Goal: Task Accomplishment & Management: Use online tool/utility

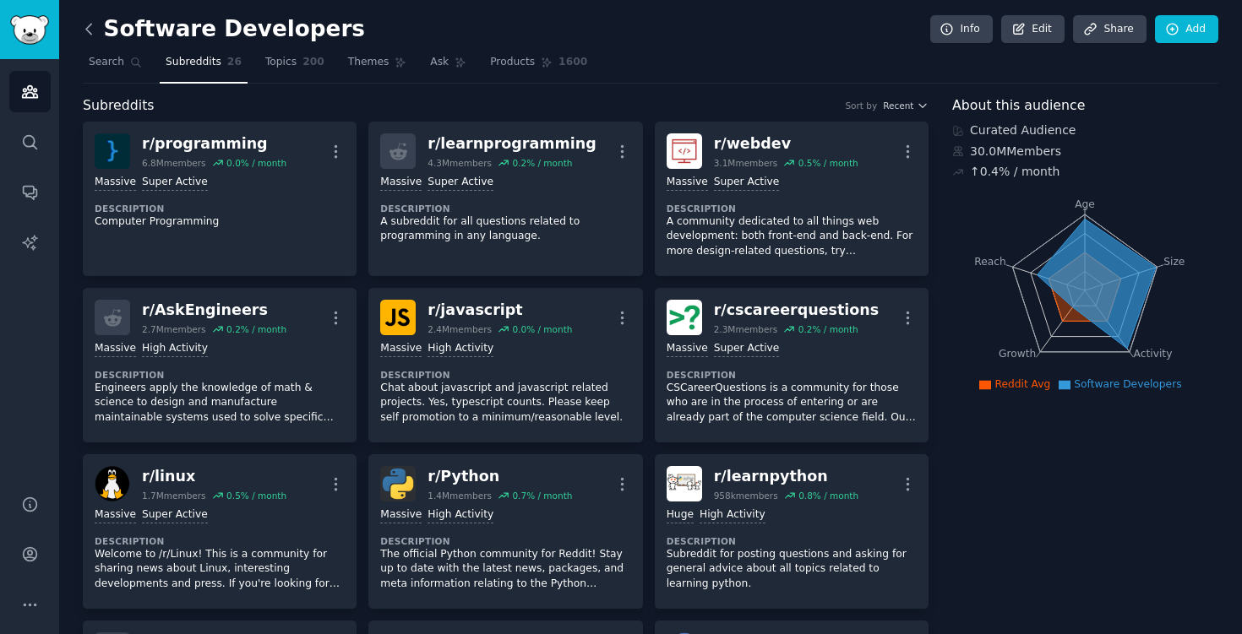
click at [85, 22] on icon at bounding box center [89, 29] width 18 height 18
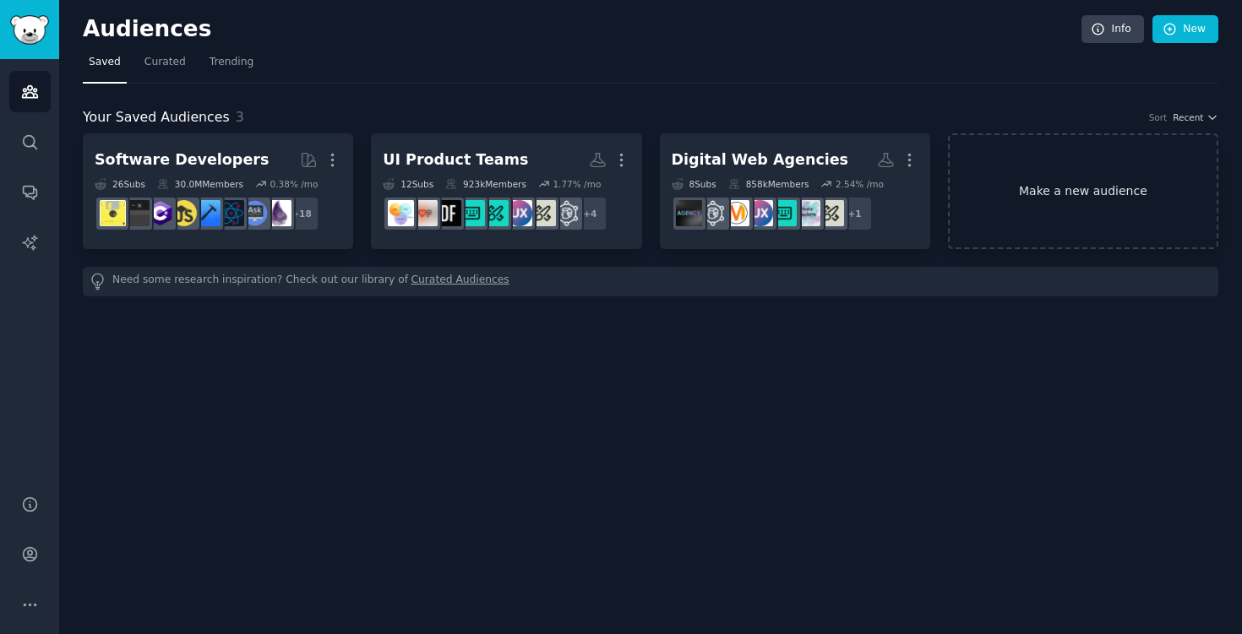
click at [1060, 198] on link "Make a new audience" at bounding box center [1083, 191] width 270 height 116
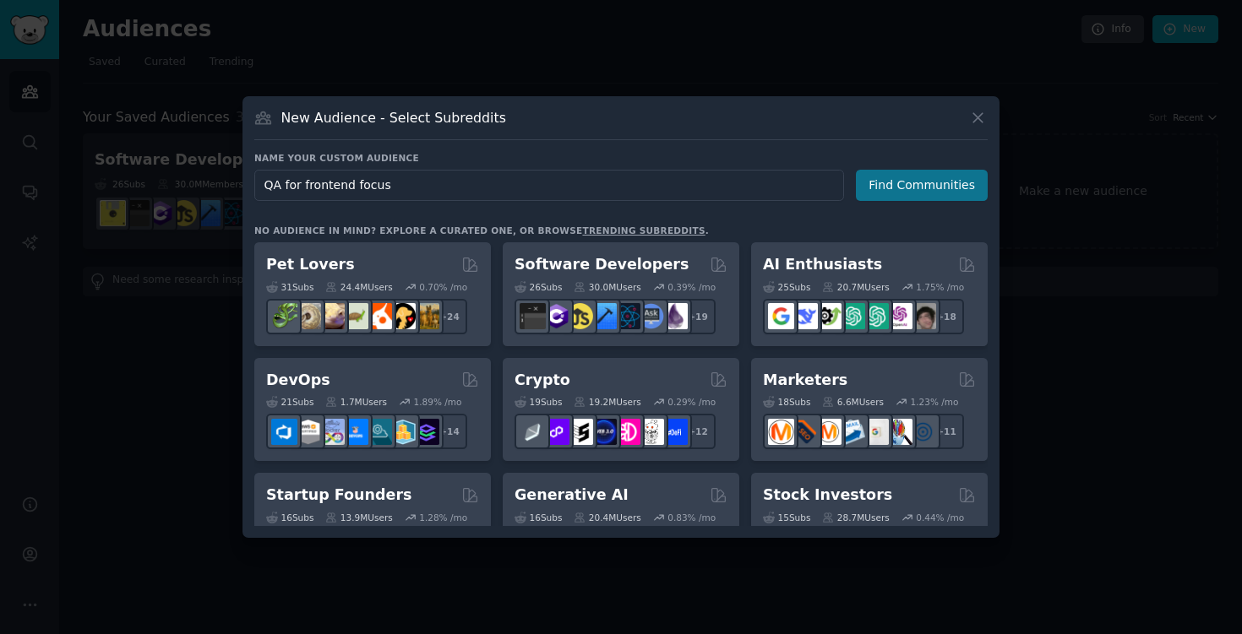
type input "QA for frontend focus"
click at [949, 184] on button "Find Communities" at bounding box center [922, 185] width 132 height 31
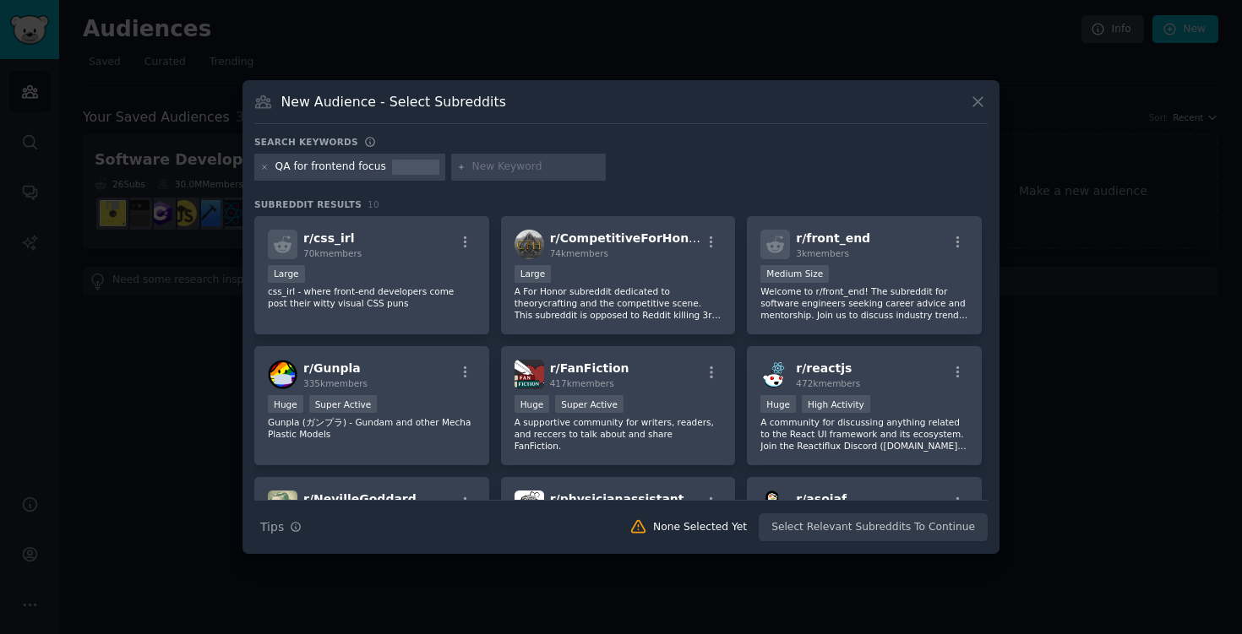
click at [493, 170] on input "text" at bounding box center [535, 167] width 128 height 15
type input "QA automation"
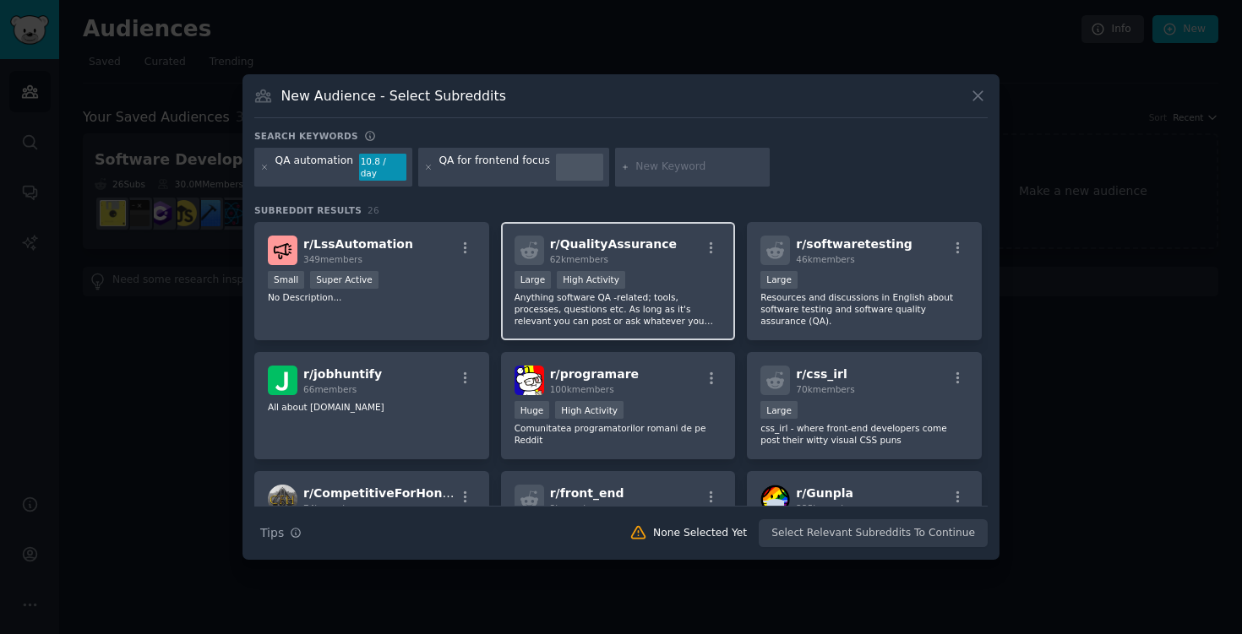
click at [655, 312] on p "Anything software QA -related; tools, processes, questions etc. As long as it's…" at bounding box center [618, 308] width 208 height 35
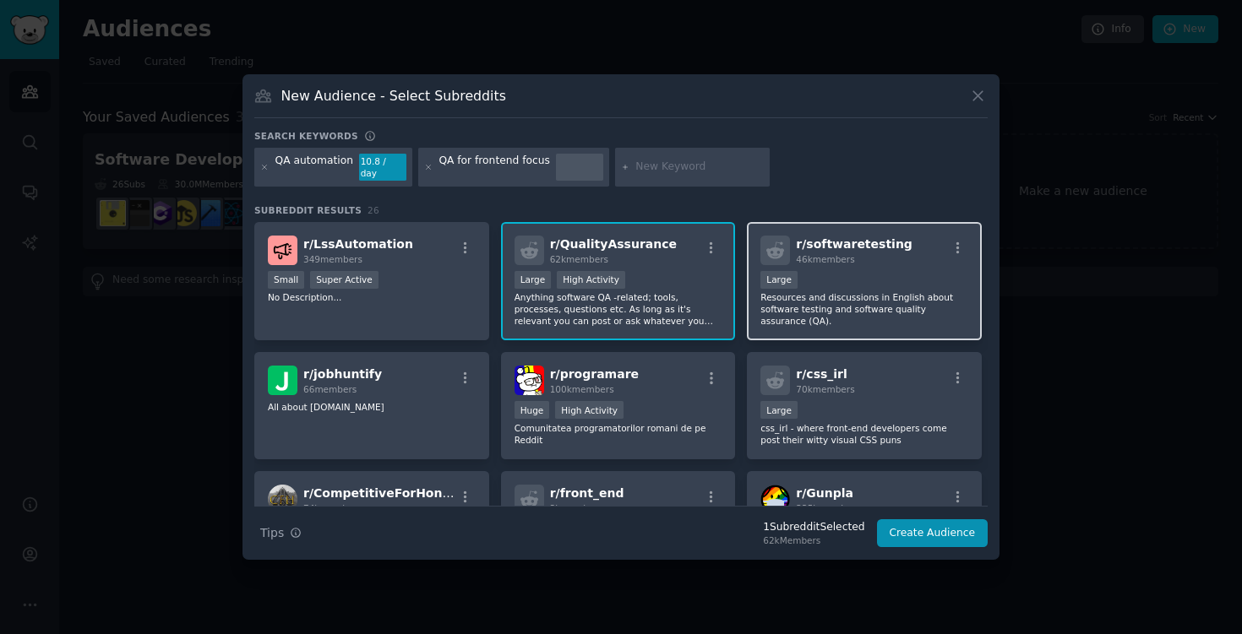
click at [842, 304] on p "Resources and discussions in English about software testing and software qualit…" at bounding box center [864, 308] width 208 height 35
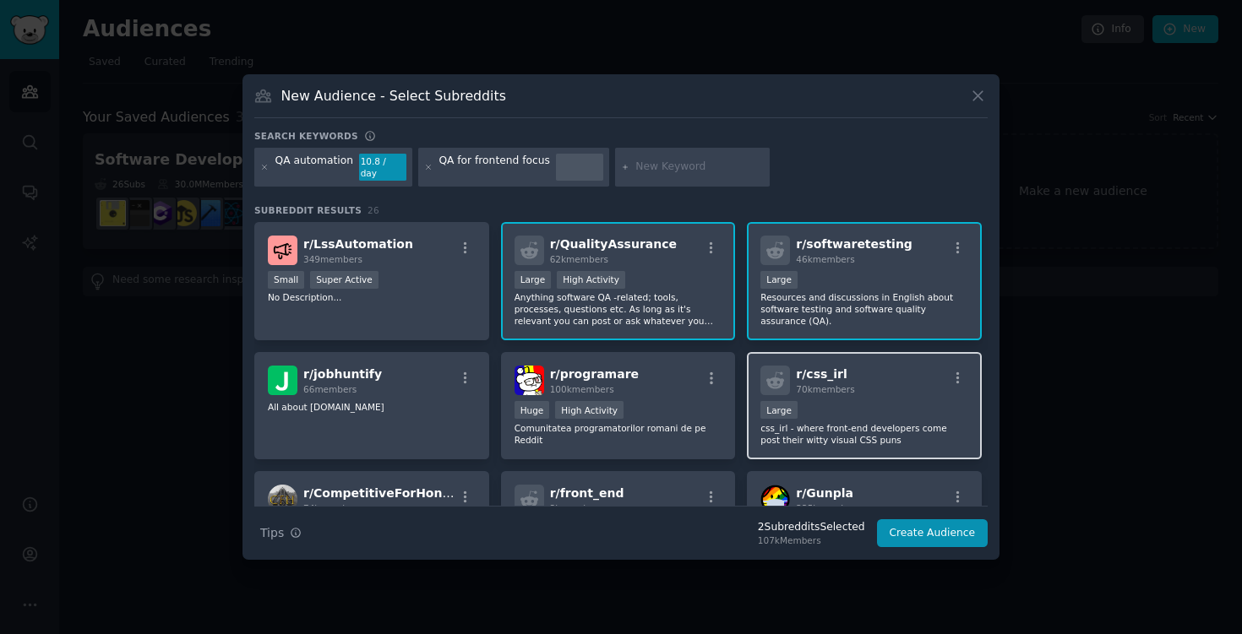
scroll to position [155, 0]
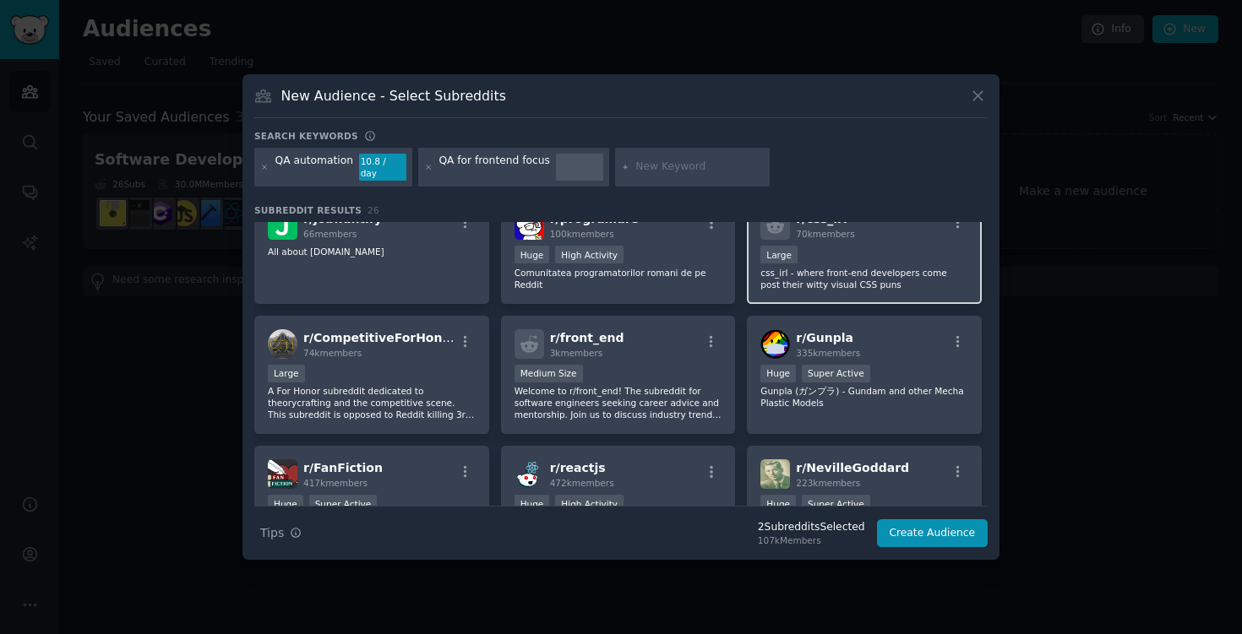
click at [884, 282] on p "css_irl - where front-end developers come post their witty visual CSS puns" at bounding box center [864, 279] width 208 height 24
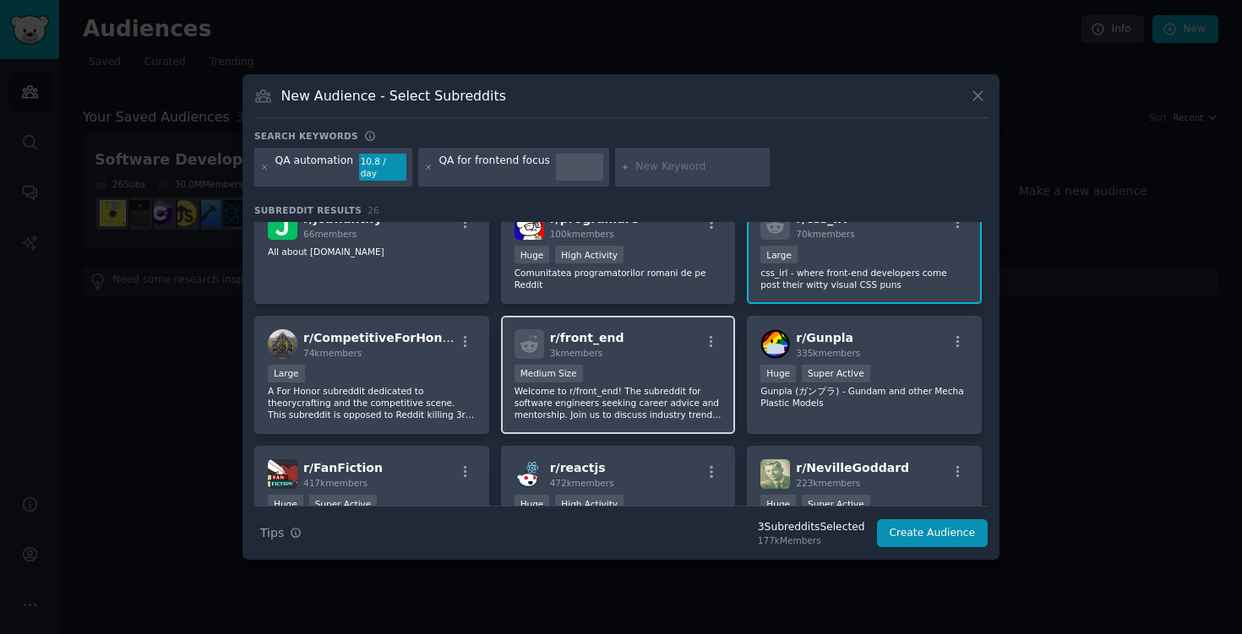
click at [652, 385] on p "Welcome to r/front_end! The subreddit for software engineers seeking career adv…" at bounding box center [618, 402] width 208 height 35
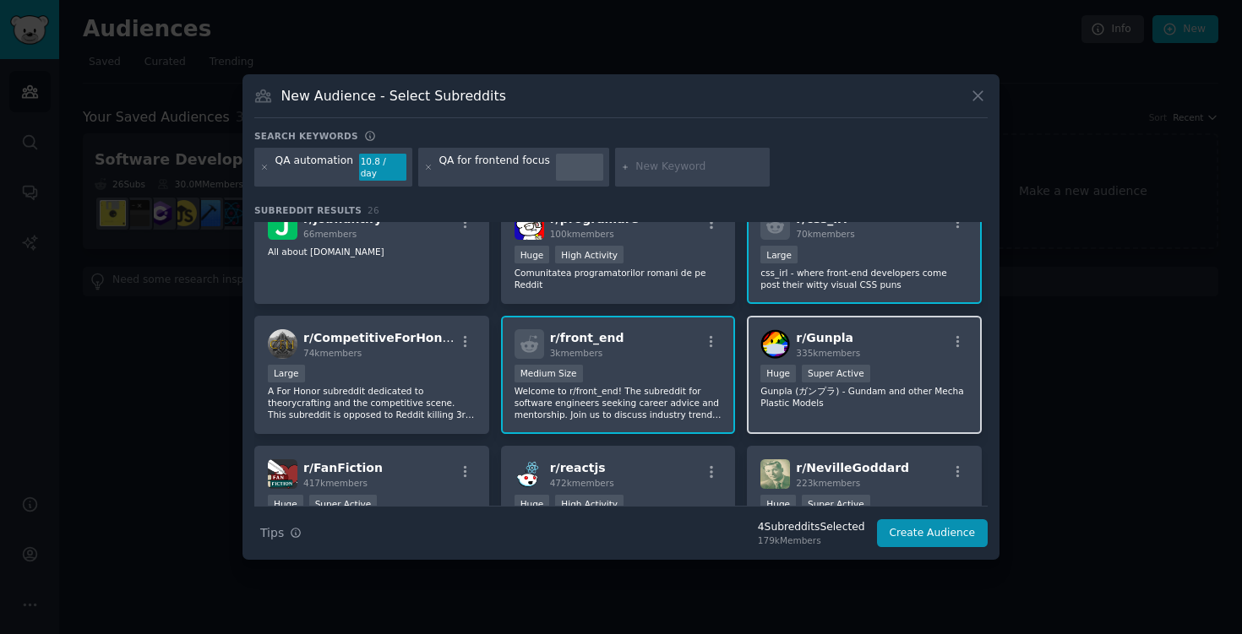
scroll to position [272, 0]
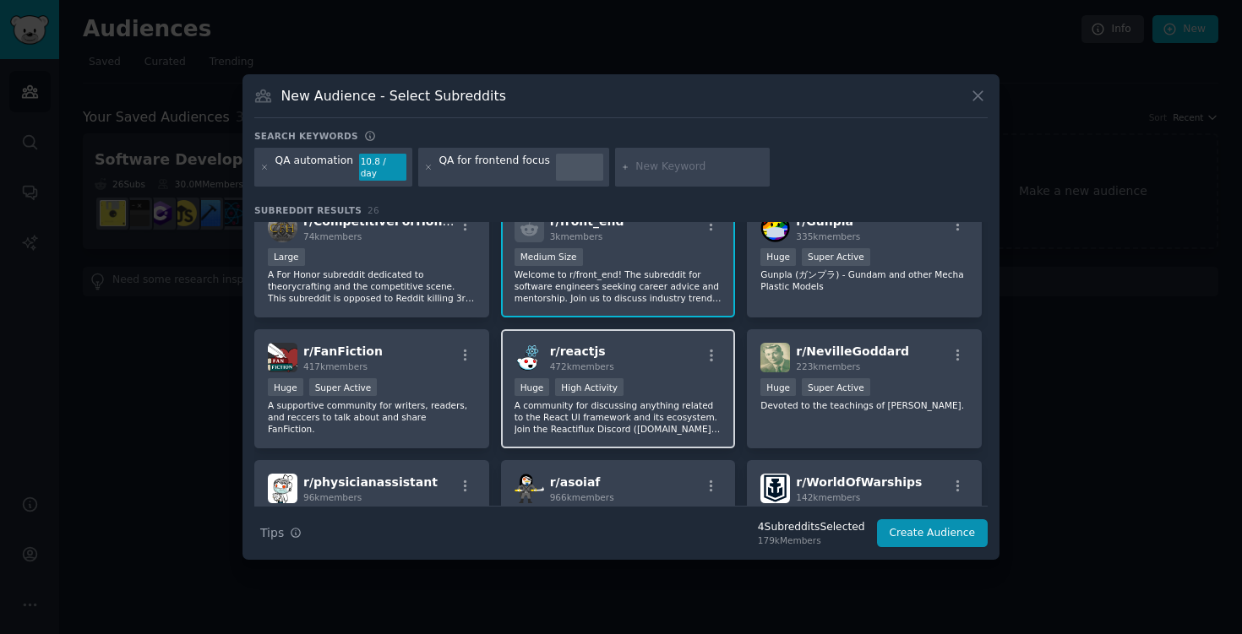
click at [667, 358] on div "r/ reactjs 472k members" at bounding box center [618, 358] width 208 height 30
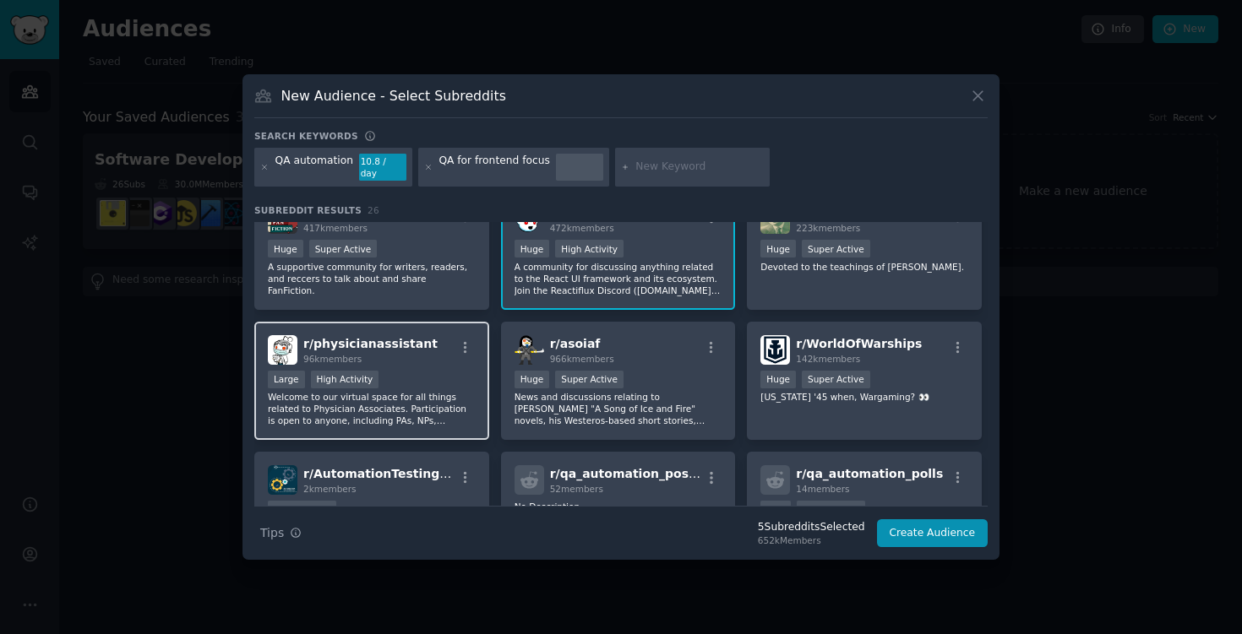
scroll to position [598, 0]
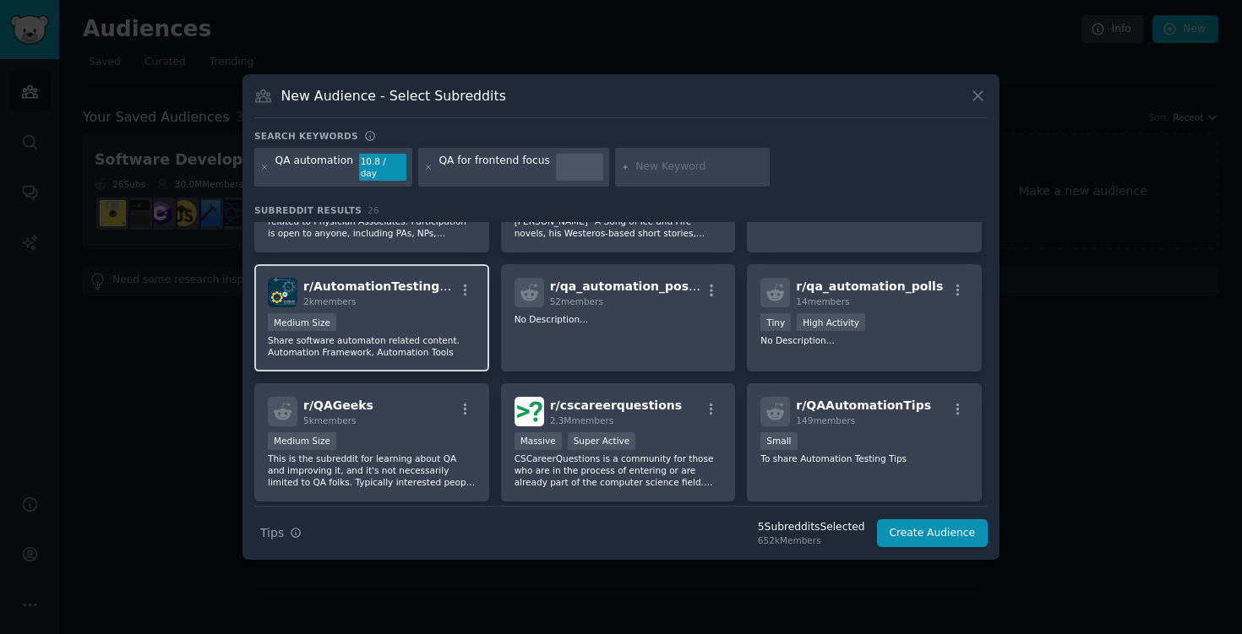
click at [451, 328] on div "Medium Size" at bounding box center [372, 323] width 208 height 21
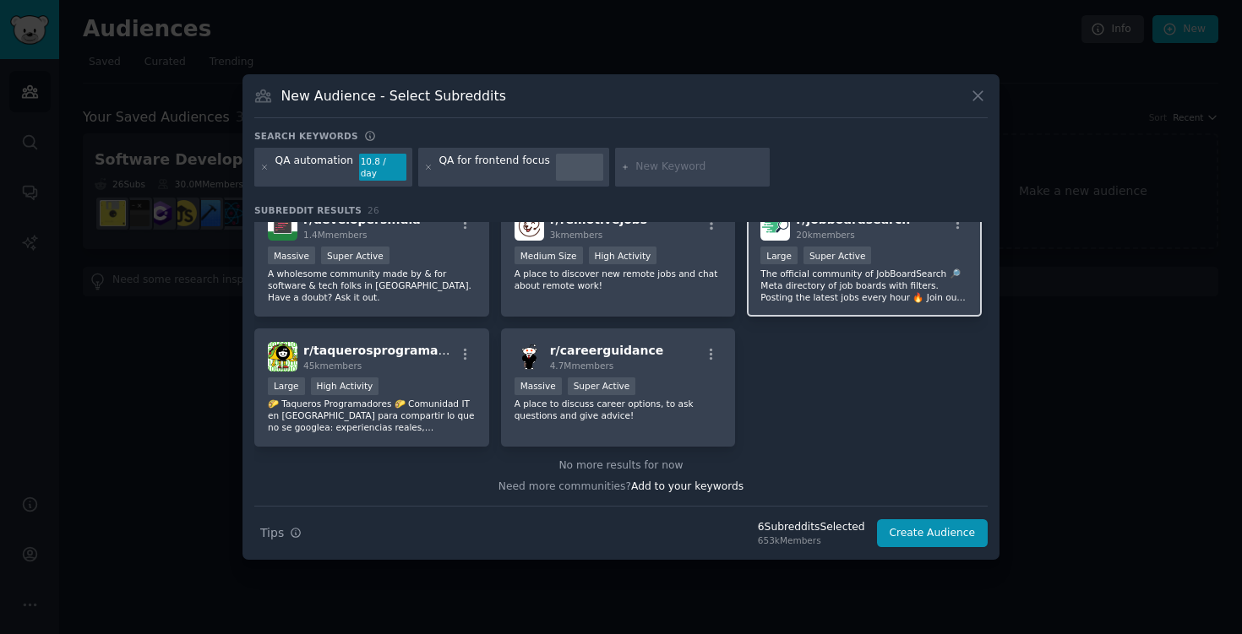
scroll to position [914, 0]
click at [934, 525] on button "Create Audience" at bounding box center [933, 534] width 112 height 29
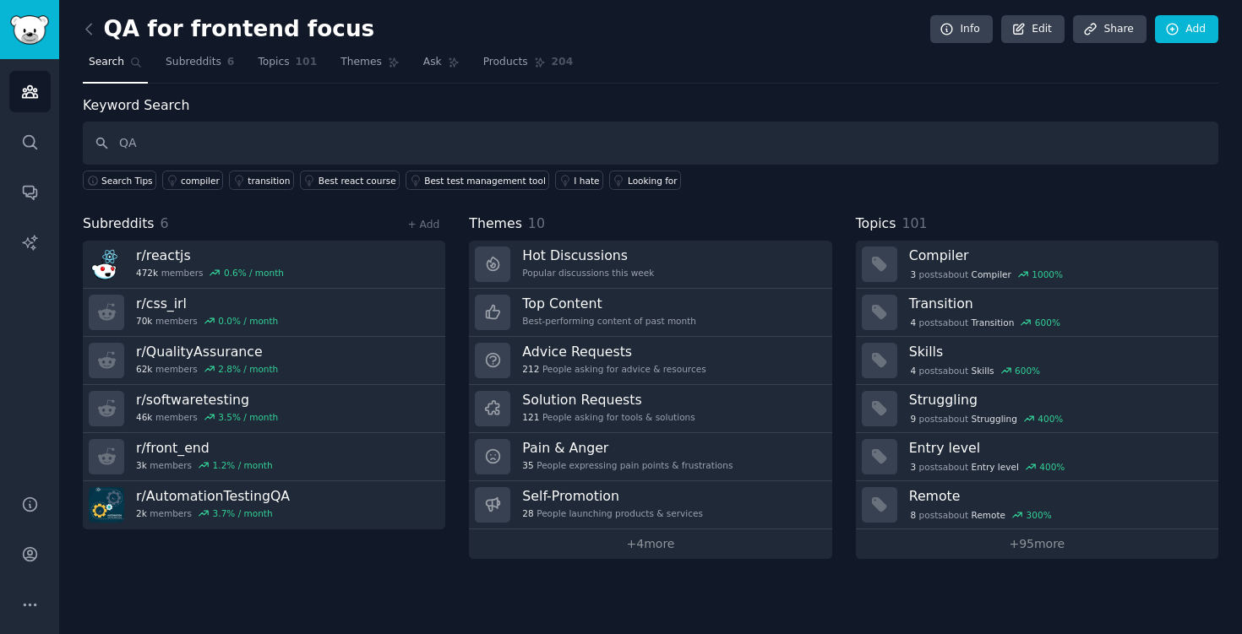
type input "Q"
click at [514, 146] on input "spec" at bounding box center [650, 143] width 1135 height 43
type input "figma vs code"
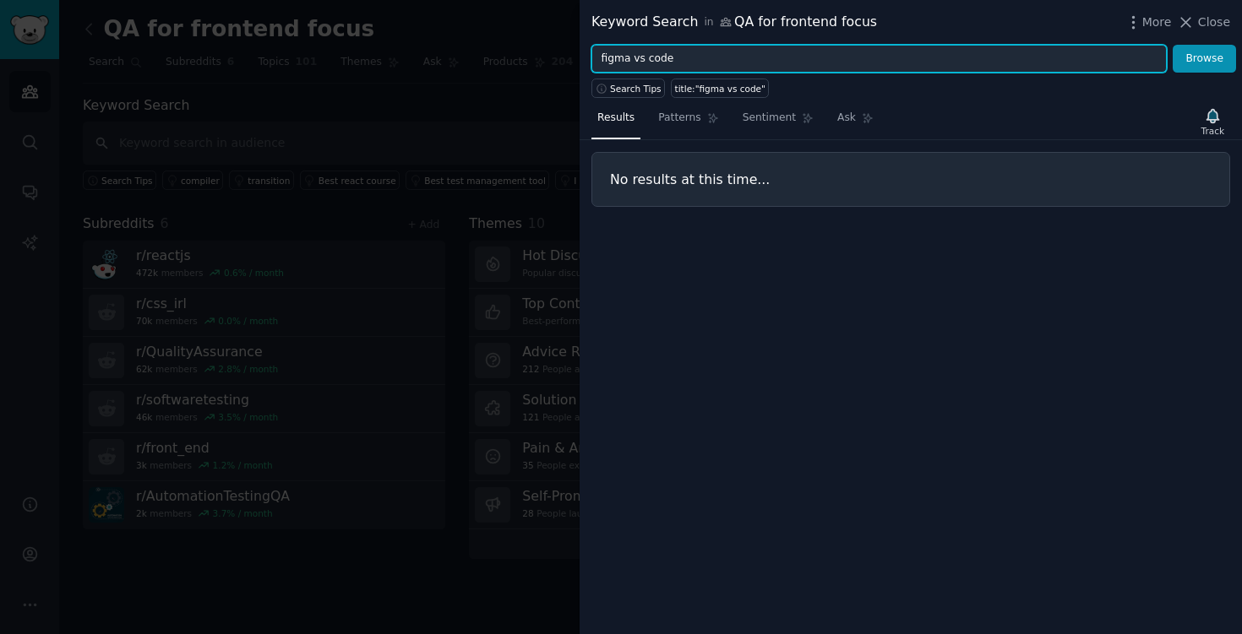
click at [691, 55] on input "figma vs code" at bounding box center [878, 59] width 575 height 29
click at [1173, 45] on button "Browse" at bounding box center [1204, 59] width 63 height 29
click at [668, 56] on input "design drift" at bounding box center [878, 59] width 575 height 29
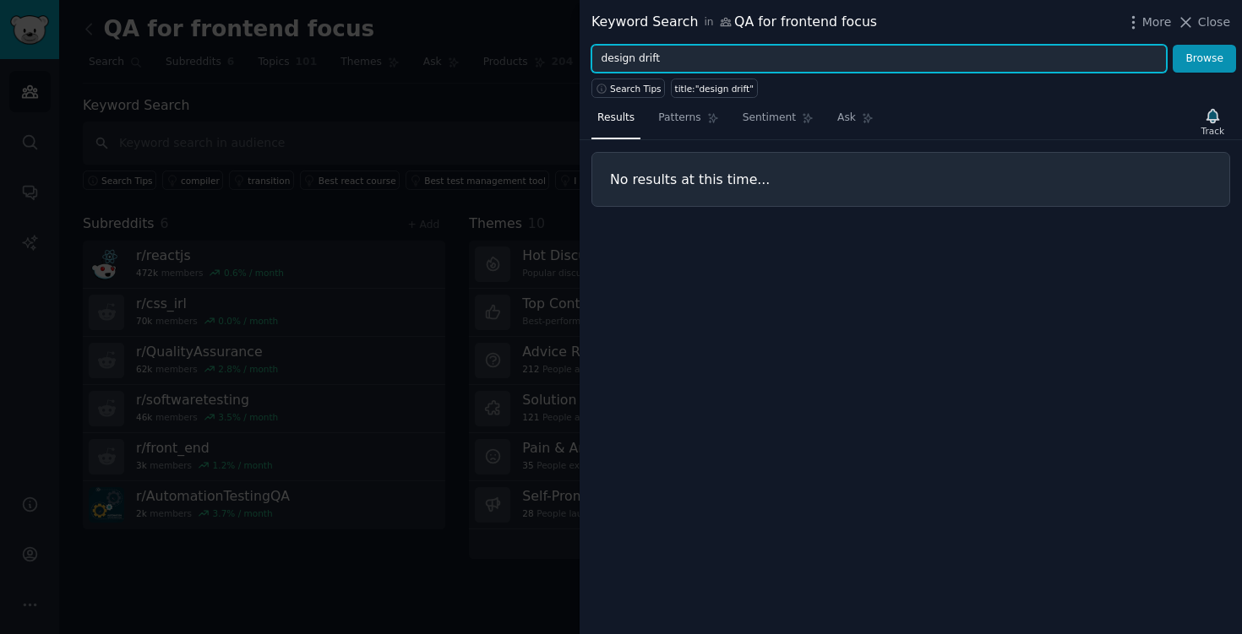
click at [668, 56] on input "design drift" at bounding box center [878, 59] width 575 height 29
click at [1173, 45] on button "Browse" at bounding box center [1204, 59] width 63 height 29
drag, startPoint x: 628, startPoint y: 58, endPoint x: 563, endPoint y: 57, distance: 65.1
click at [563, 57] on div "Keyword Search in QA for frontend focus More Close figma handoff Browse Search …" at bounding box center [621, 317] width 1242 height 634
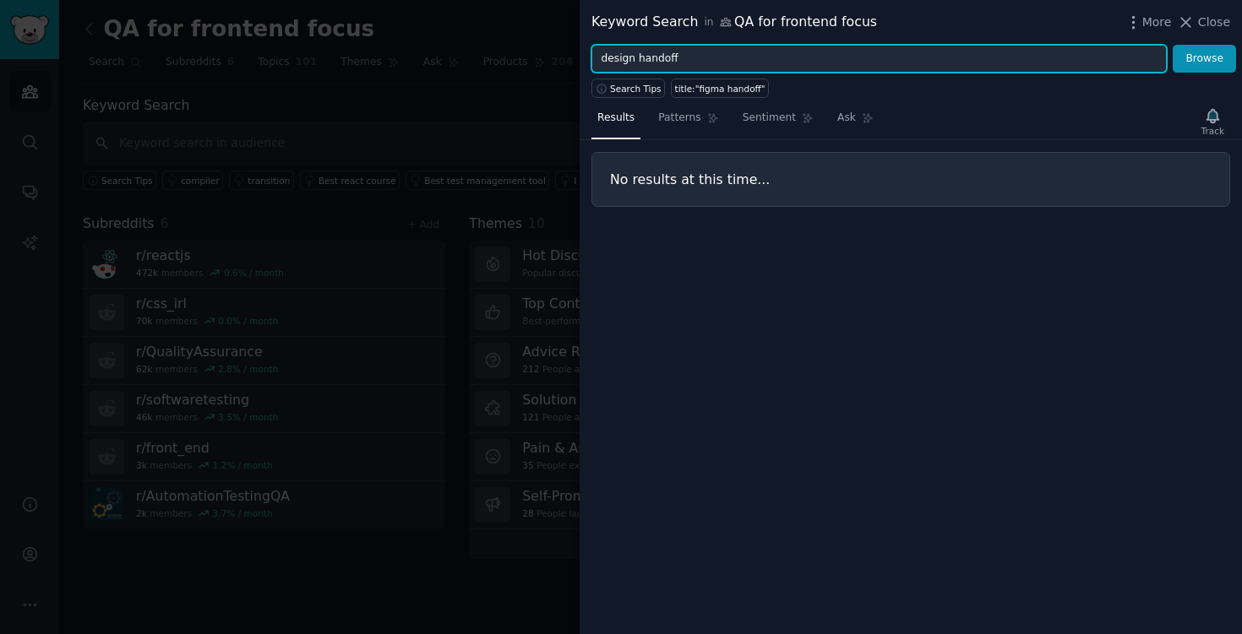
click at [1173, 45] on button "Browse" at bounding box center [1204, 59] width 63 height 29
click at [668, 66] on input "design handoff" at bounding box center [878, 59] width 575 height 29
type input "p"
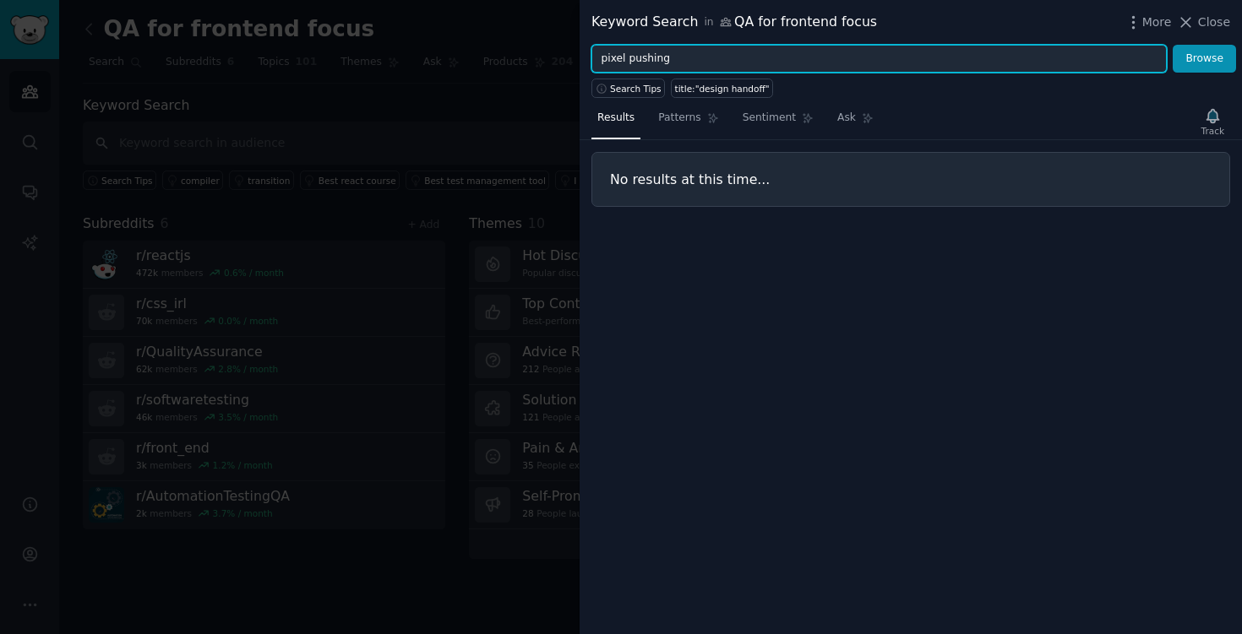
type input "pixel pushing"
click at [1173, 45] on button "Browse" at bounding box center [1204, 59] width 63 height 29
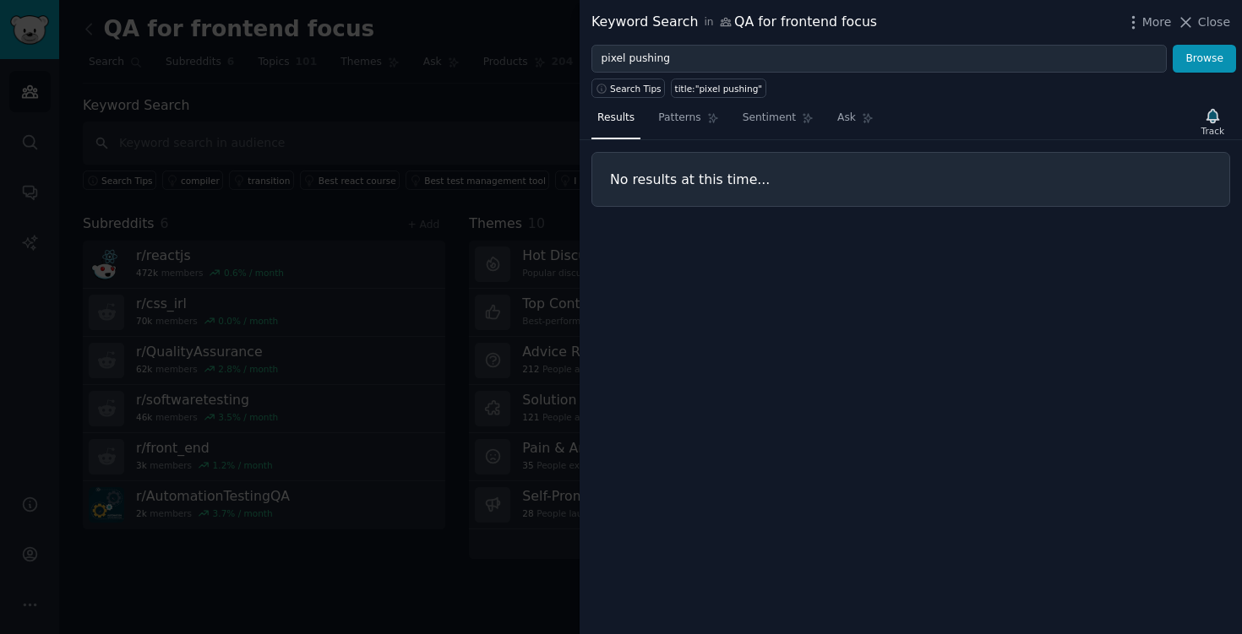
click at [514, 52] on div at bounding box center [621, 317] width 1242 height 634
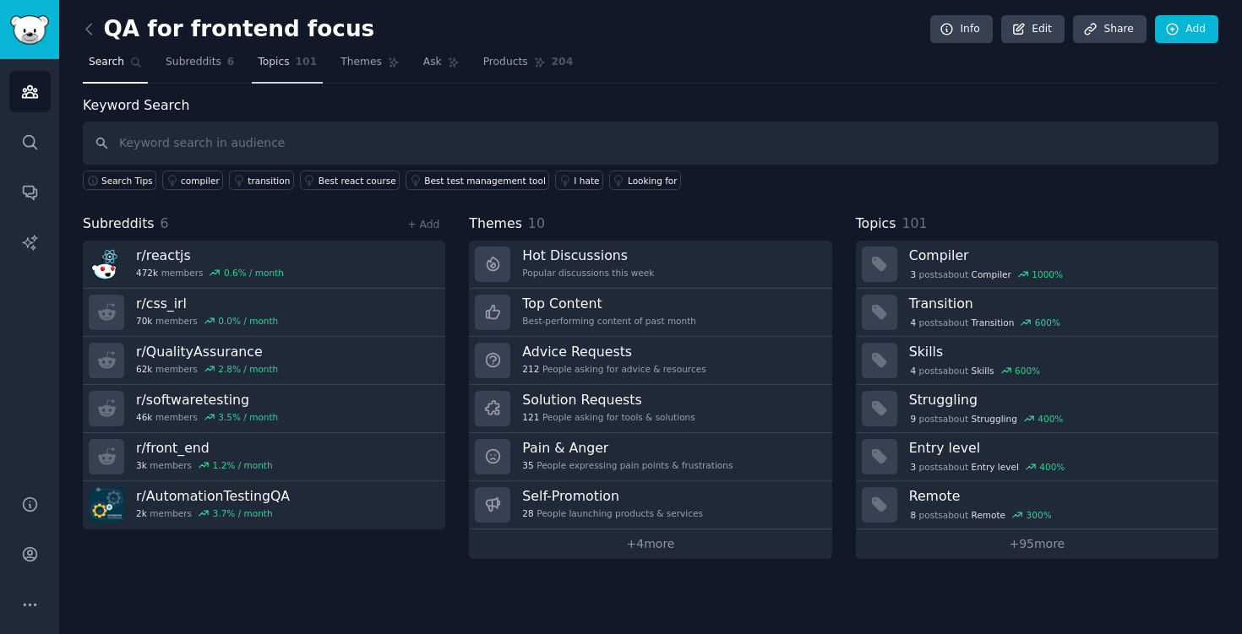
click at [268, 65] on span "Topics" at bounding box center [273, 62] width 31 height 15
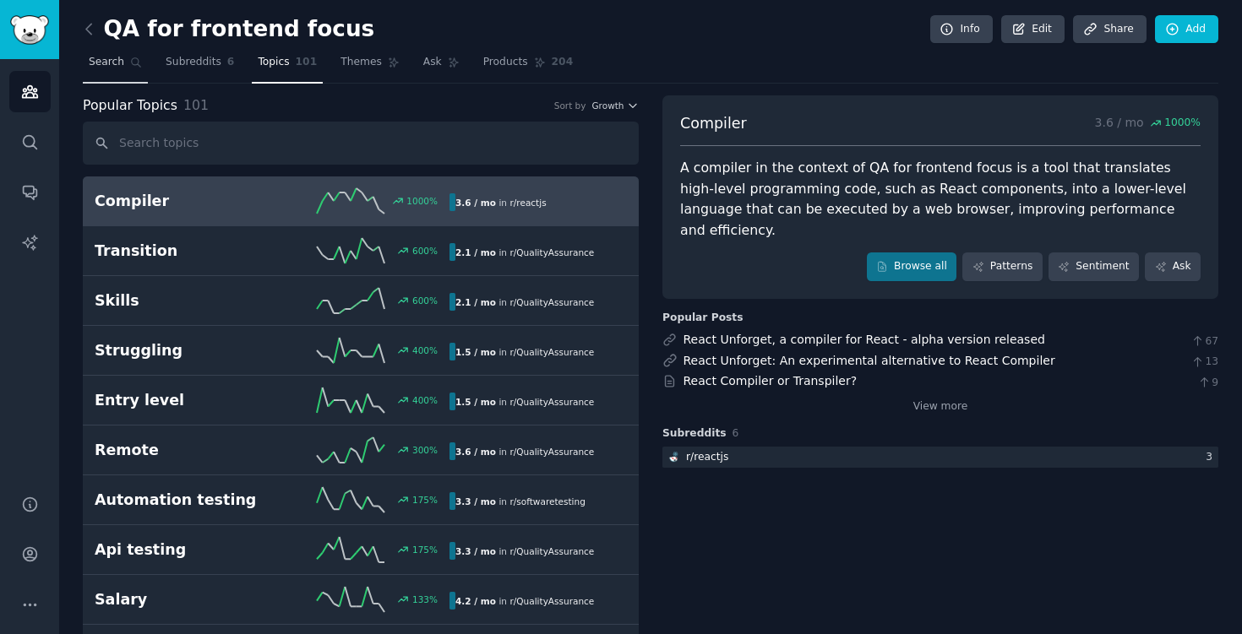
click at [112, 61] on span "Search" at bounding box center [106, 62] width 35 height 15
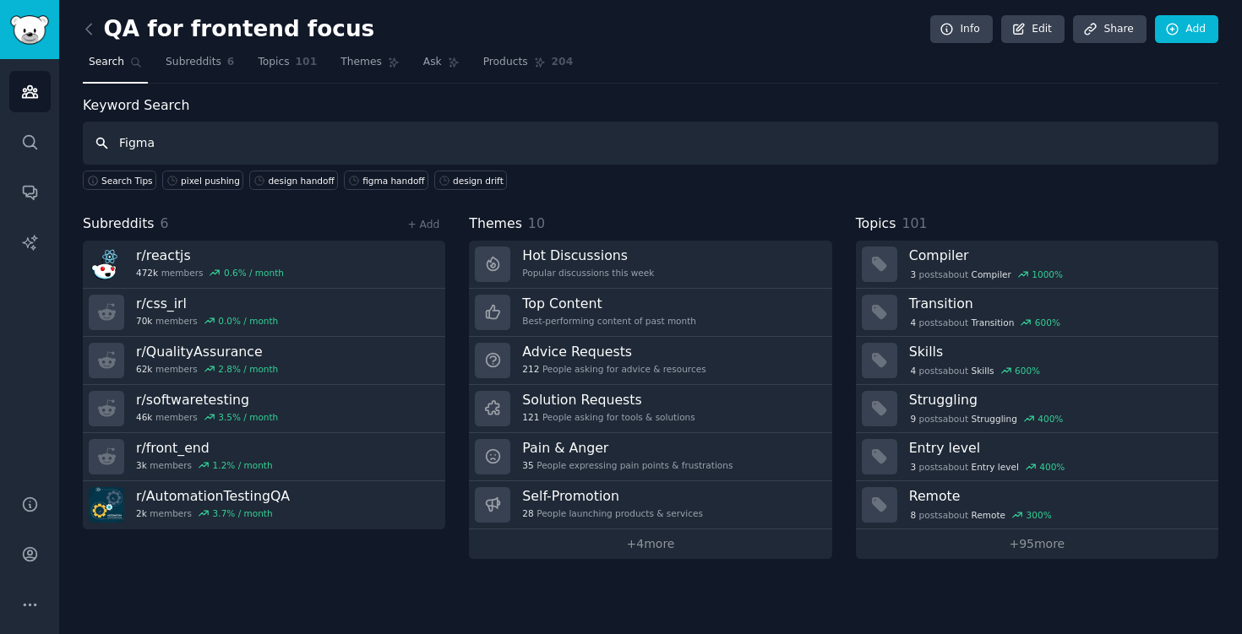
type input "Figma"
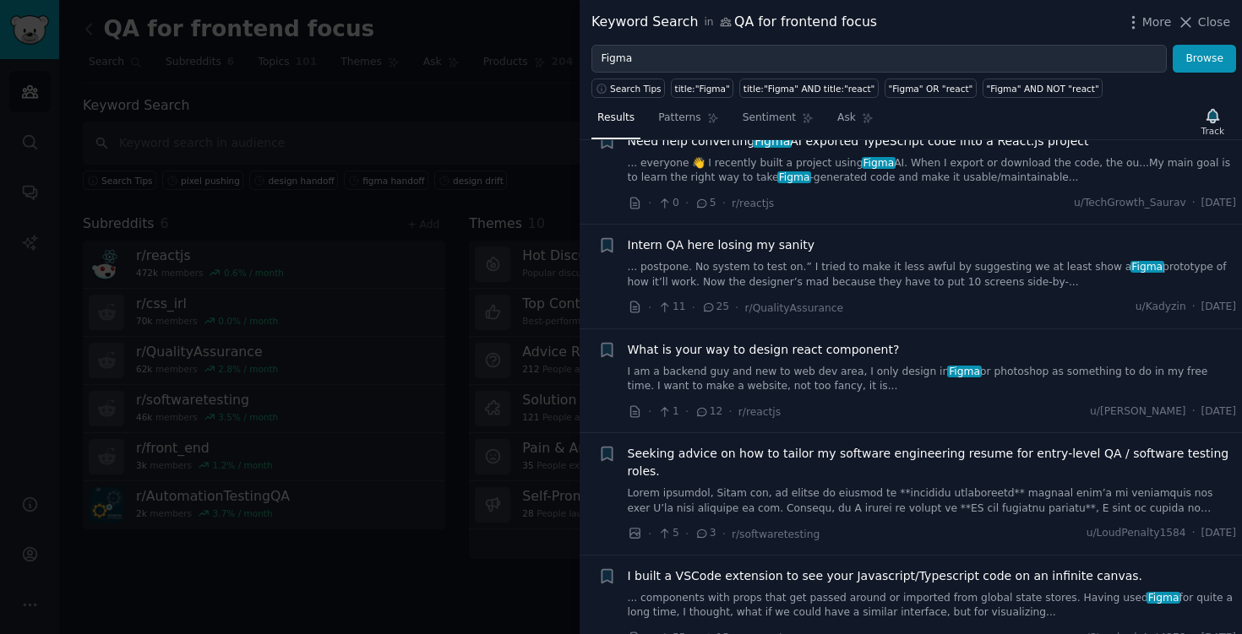
scroll to position [259, 0]
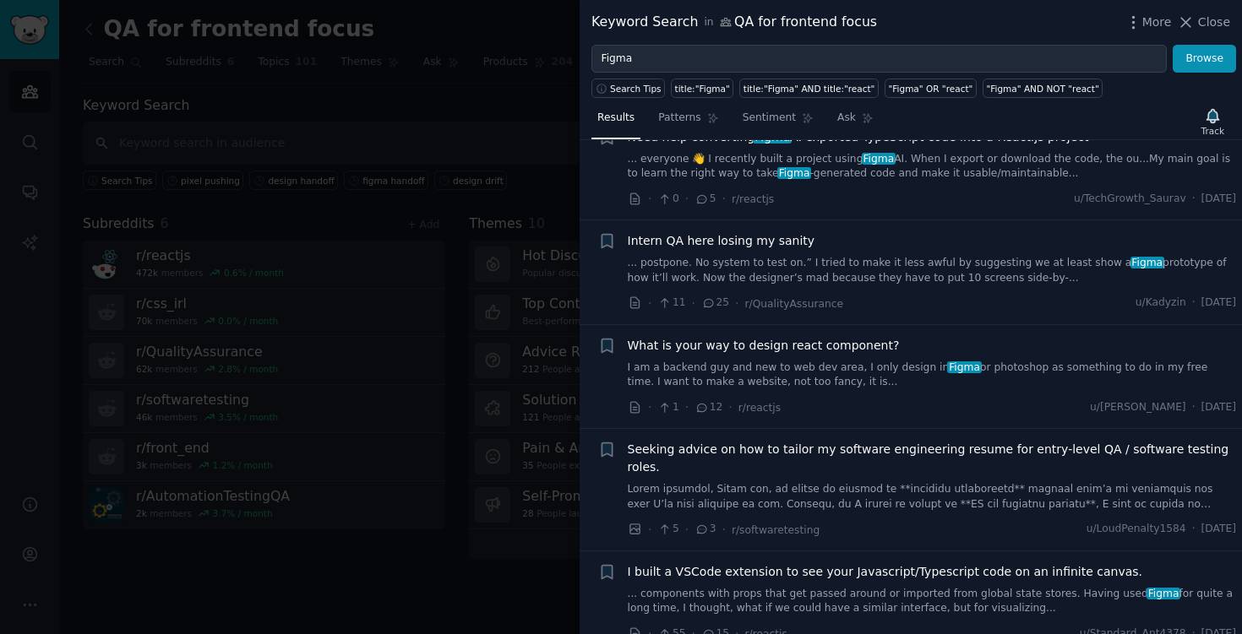
click at [851, 264] on link "... postpone. No system to test on.” I tried to make it less awful by suggestin…" at bounding box center [932, 271] width 609 height 30
